Goal: Information Seeking & Learning: Find specific page/section

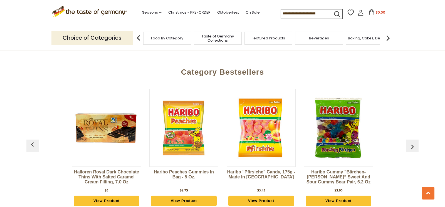
scroll to position [932, 0]
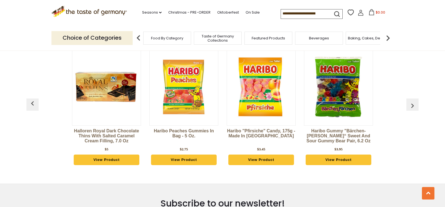
click at [412, 101] on img "button" at bounding box center [412, 105] width 9 height 9
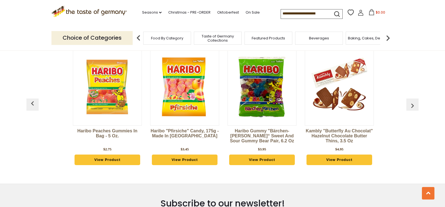
scroll to position [0, 77]
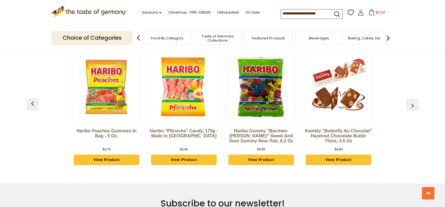
click at [412, 101] on img "button" at bounding box center [412, 105] width 9 height 9
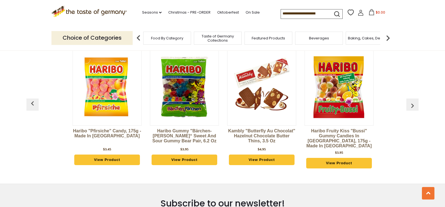
scroll to position [0, 155]
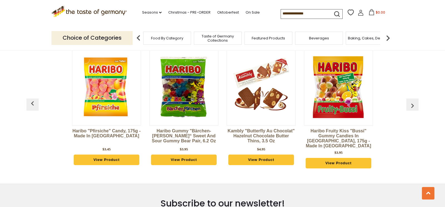
click at [31, 99] on img "button" at bounding box center [32, 103] width 9 height 9
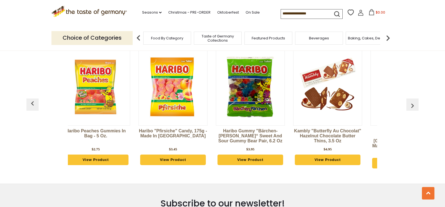
scroll to position [0, 77]
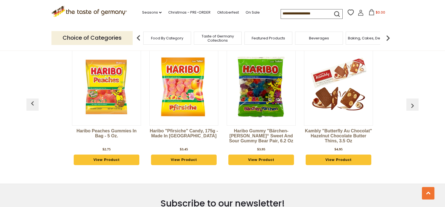
click at [31, 99] on img "button" at bounding box center [32, 103] width 9 height 9
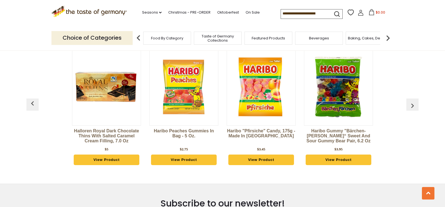
click at [31, 99] on img "button" at bounding box center [32, 103] width 9 height 9
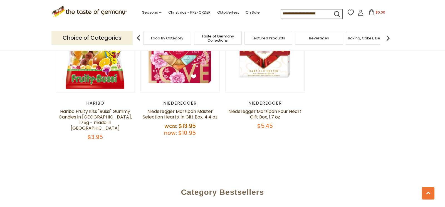
scroll to position [769, 0]
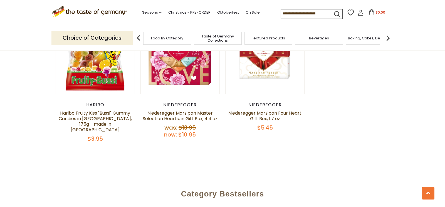
click at [170, 36] on span "Food By Category" at bounding box center [167, 38] width 32 height 4
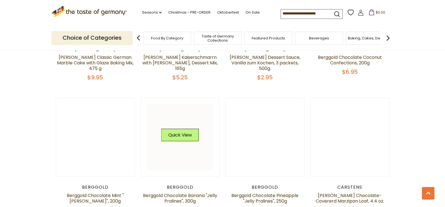
scroll to position [718, 0]
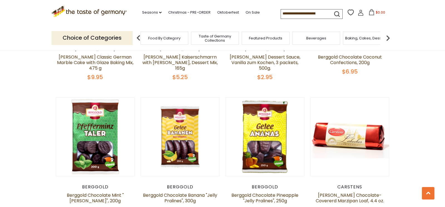
click at [370, 39] on span "Baking, Cakes, Desserts" at bounding box center [366, 38] width 43 height 4
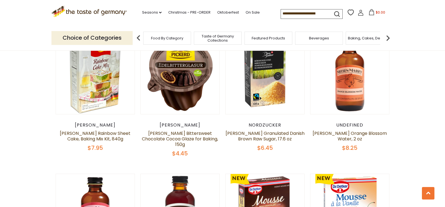
scroll to position [322, 0]
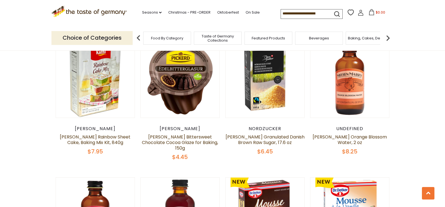
click at [281, 11] on input at bounding box center [304, 13] width 47 height 8
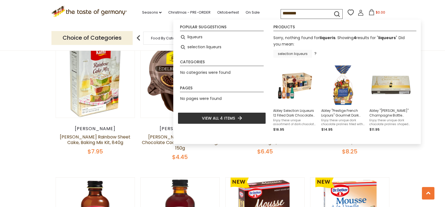
type input "*********"
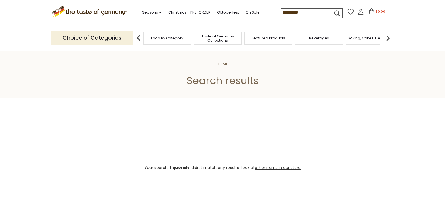
click at [281, 12] on input "*********" at bounding box center [304, 13] width 47 height 8
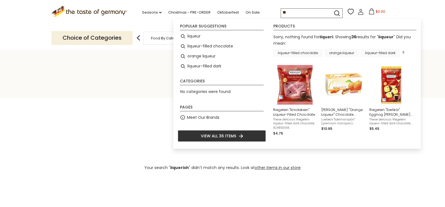
type input "*"
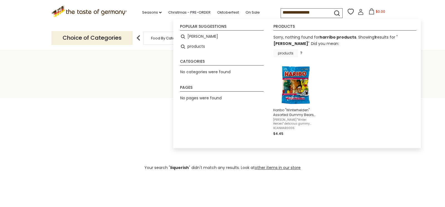
type input "********"
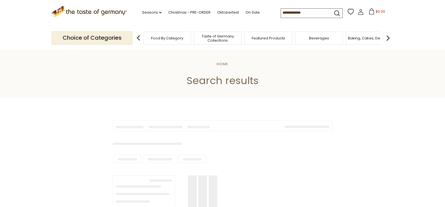
type input "********"
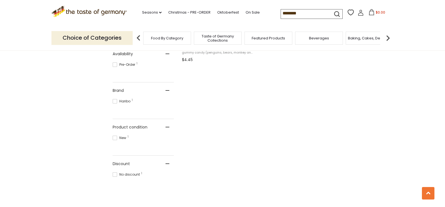
scroll to position [218, 0]
